Goal: Task Accomplishment & Management: Manage account settings

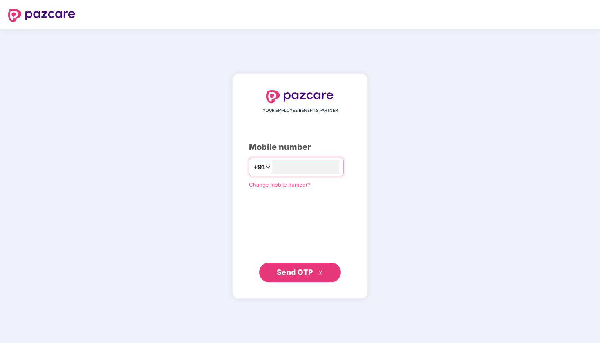
type input "**********"
click at [287, 273] on span "Send OTP" at bounding box center [295, 272] width 36 height 9
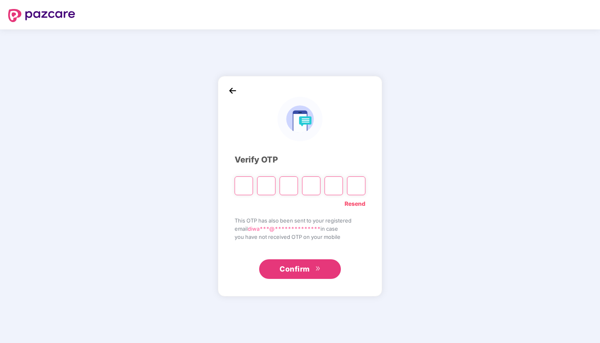
paste input "*"
type input "*"
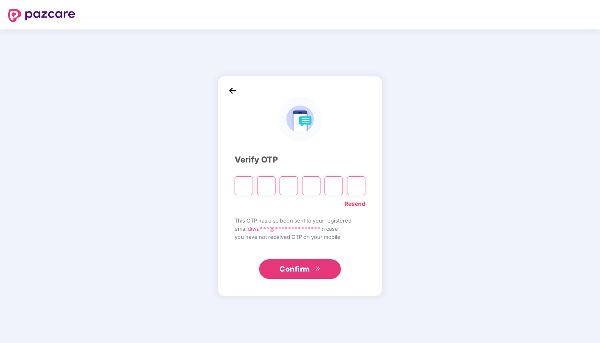
type input "*"
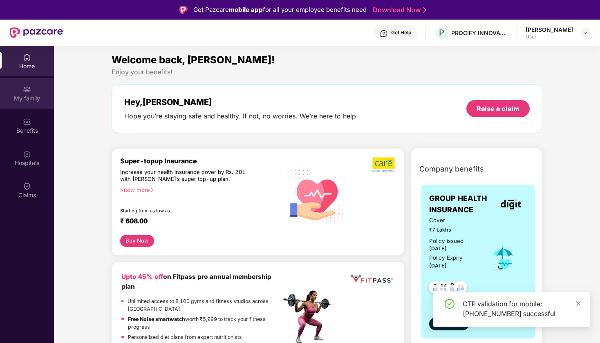
click at [30, 98] on div "My family" at bounding box center [27, 98] width 54 height 8
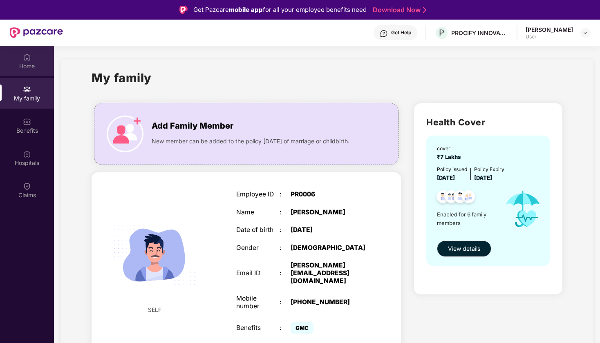
click at [26, 57] on img at bounding box center [27, 57] width 8 height 8
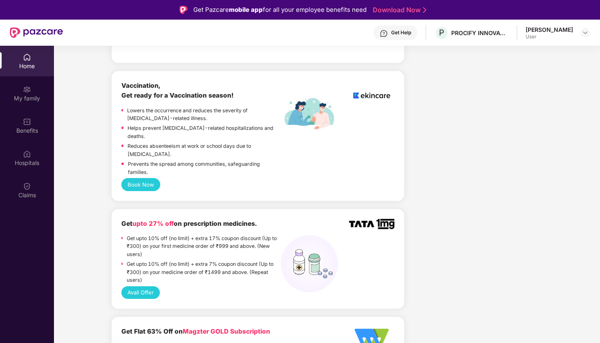
scroll to position [316, 0]
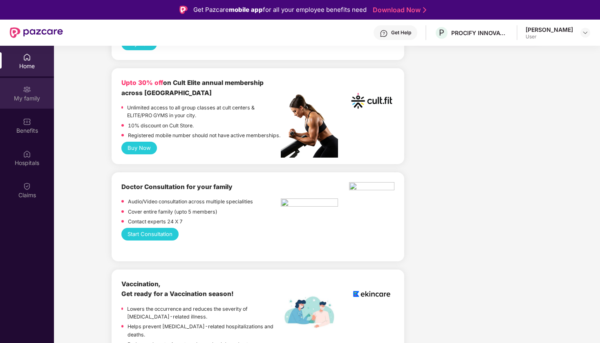
click at [29, 92] on img at bounding box center [27, 89] width 8 height 8
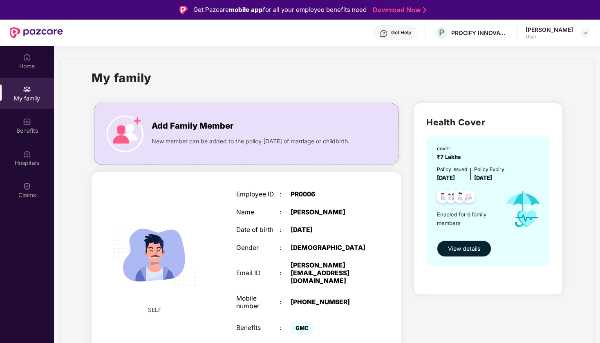
scroll to position [0, 0]
click at [460, 250] on span "View details" at bounding box center [464, 248] width 32 height 9
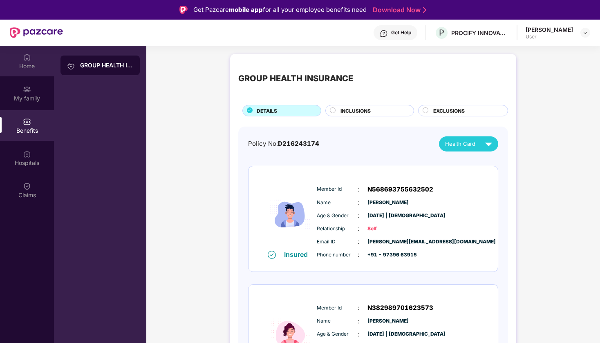
click at [31, 64] on div "Home" at bounding box center [27, 66] width 54 height 8
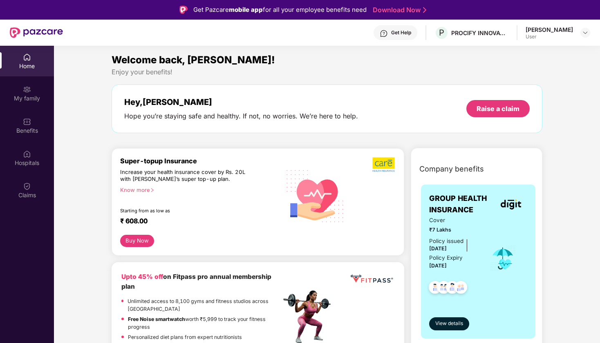
click at [403, 34] on div "Get Help" at bounding box center [401, 32] width 20 height 7
